Goal: Transaction & Acquisition: Purchase product/service

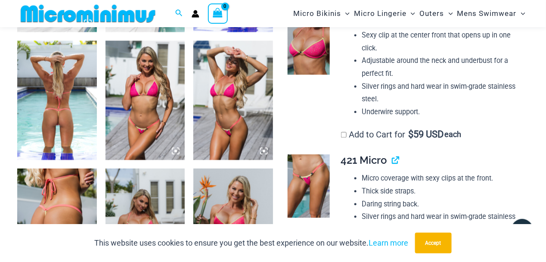
scroll to position [559, 0]
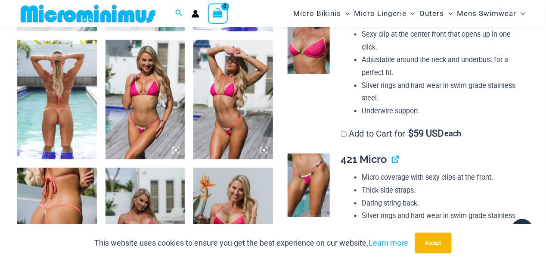
click at [307, 183] on img at bounding box center [309, 184] width 42 height 63
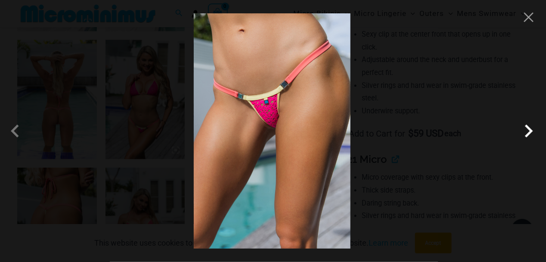
click at [530, 128] on span at bounding box center [529, 131] width 26 height 26
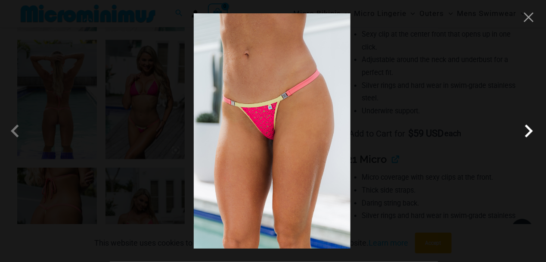
click at [529, 129] on span at bounding box center [529, 131] width 26 height 26
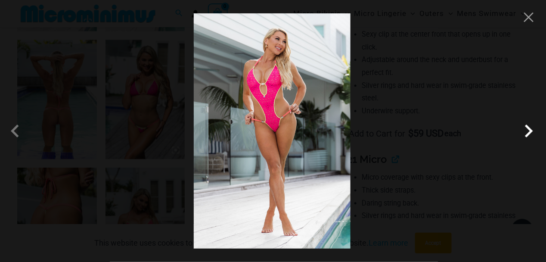
click at [529, 129] on span at bounding box center [529, 131] width 26 height 26
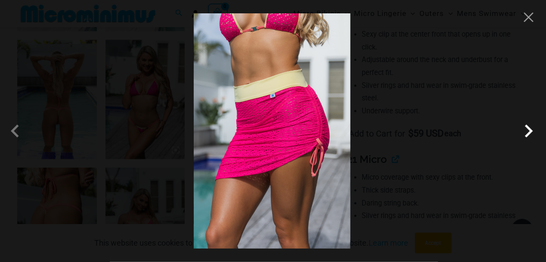
click at [529, 129] on span at bounding box center [529, 131] width 26 height 26
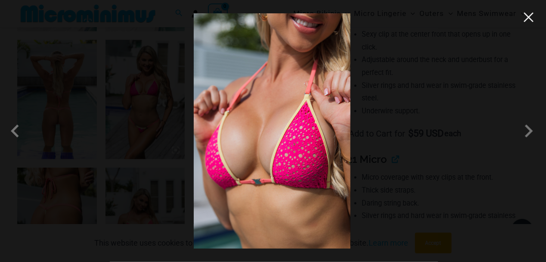
click at [529, 13] on button "Close" at bounding box center [528, 17] width 13 height 13
